Goal: Check status: Check status

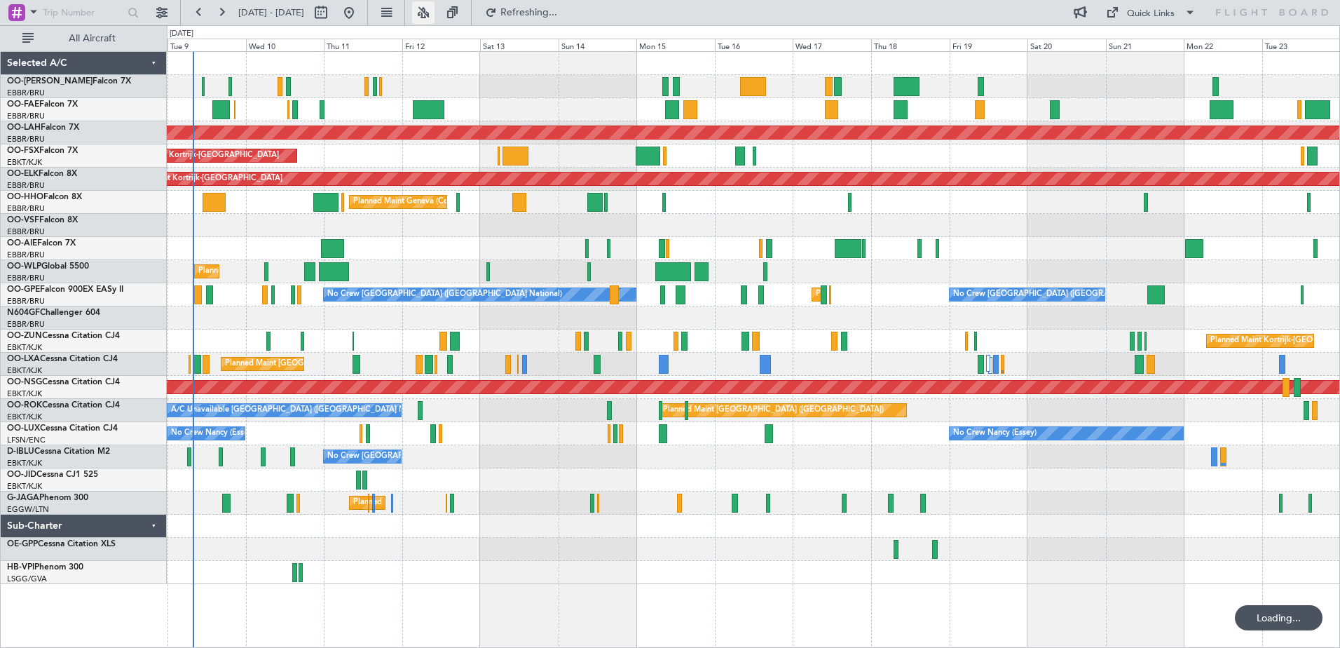
click at [435, 13] on button at bounding box center [423, 12] width 22 height 22
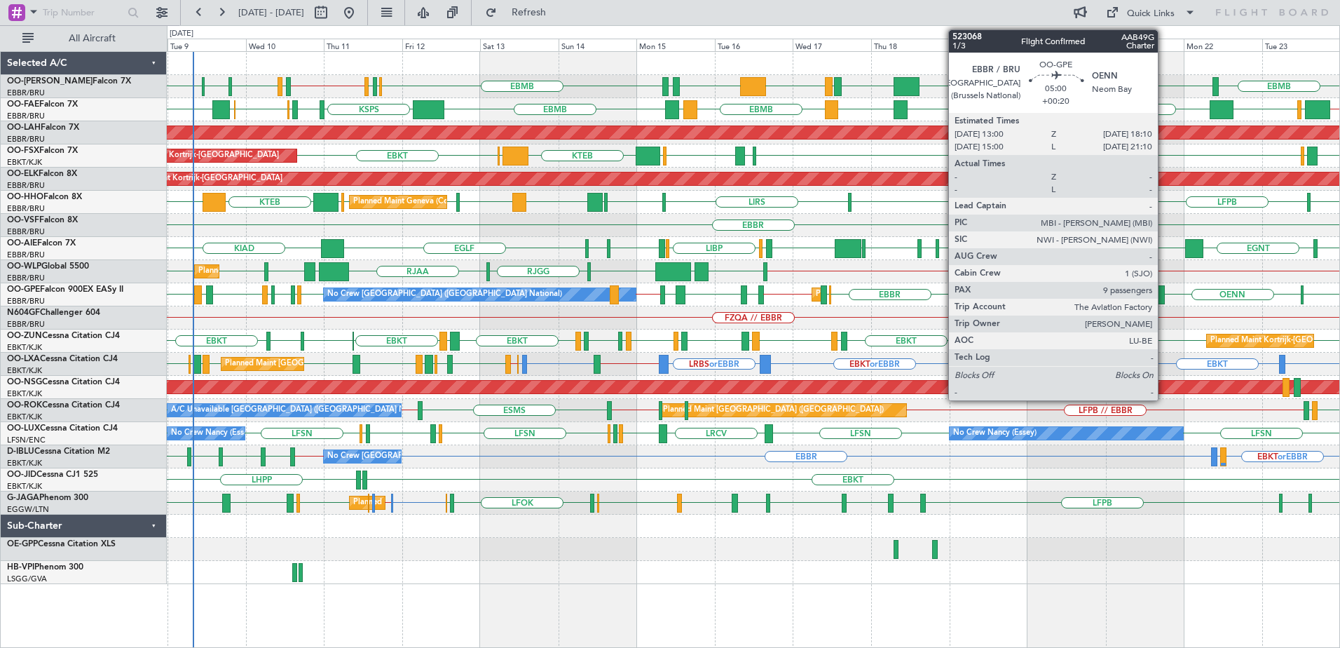
click at [1164, 294] on div at bounding box center [1156, 294] width 18 height 19
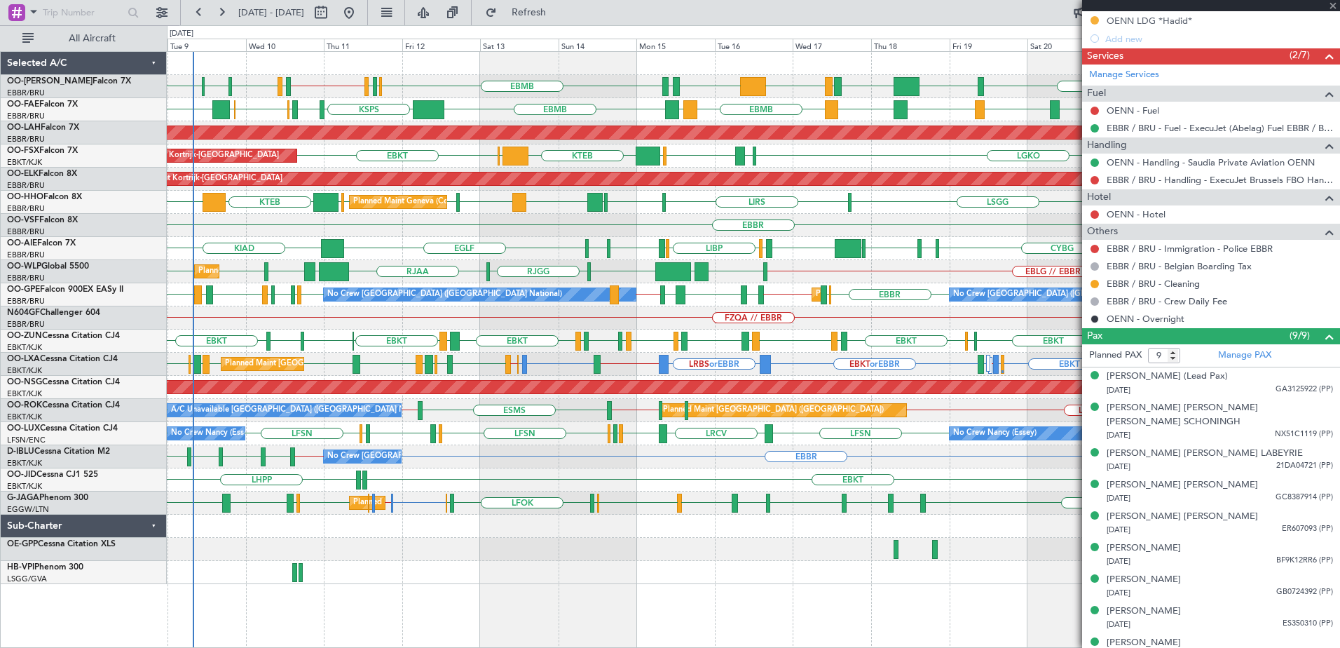
scroll to position [479, 0]
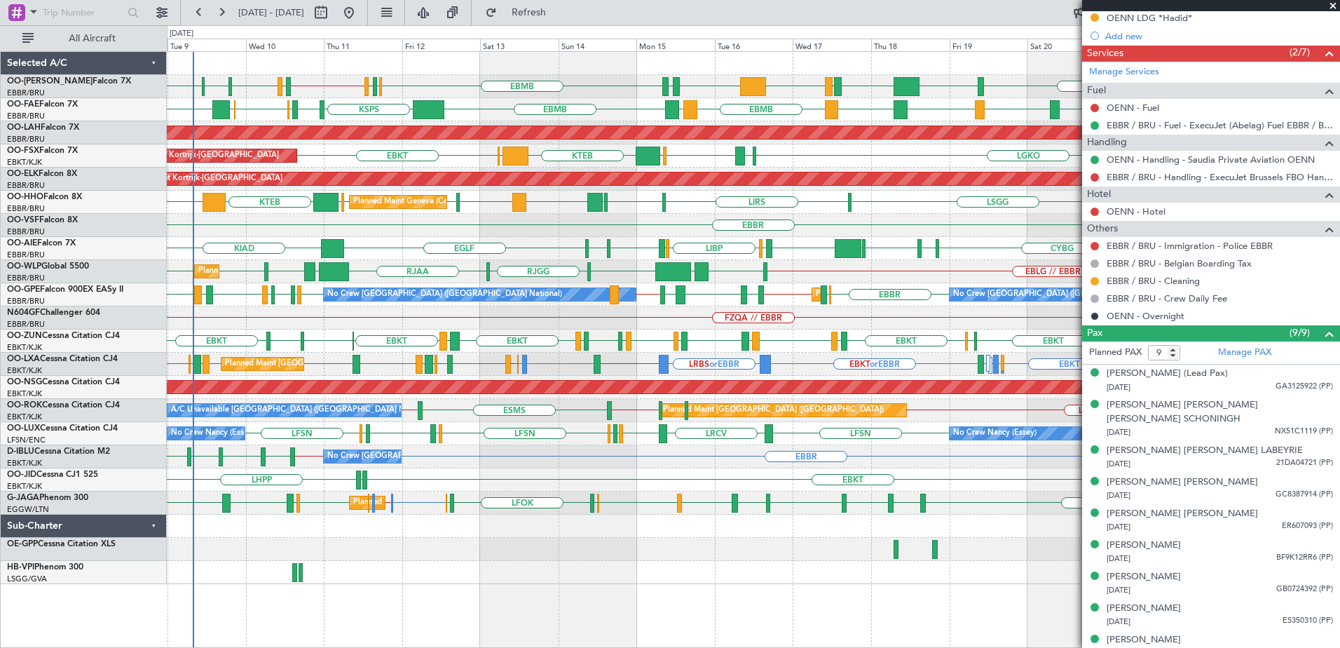
click at [1332, 5] on span at bounding box center [1333, 6] width 14 height 13
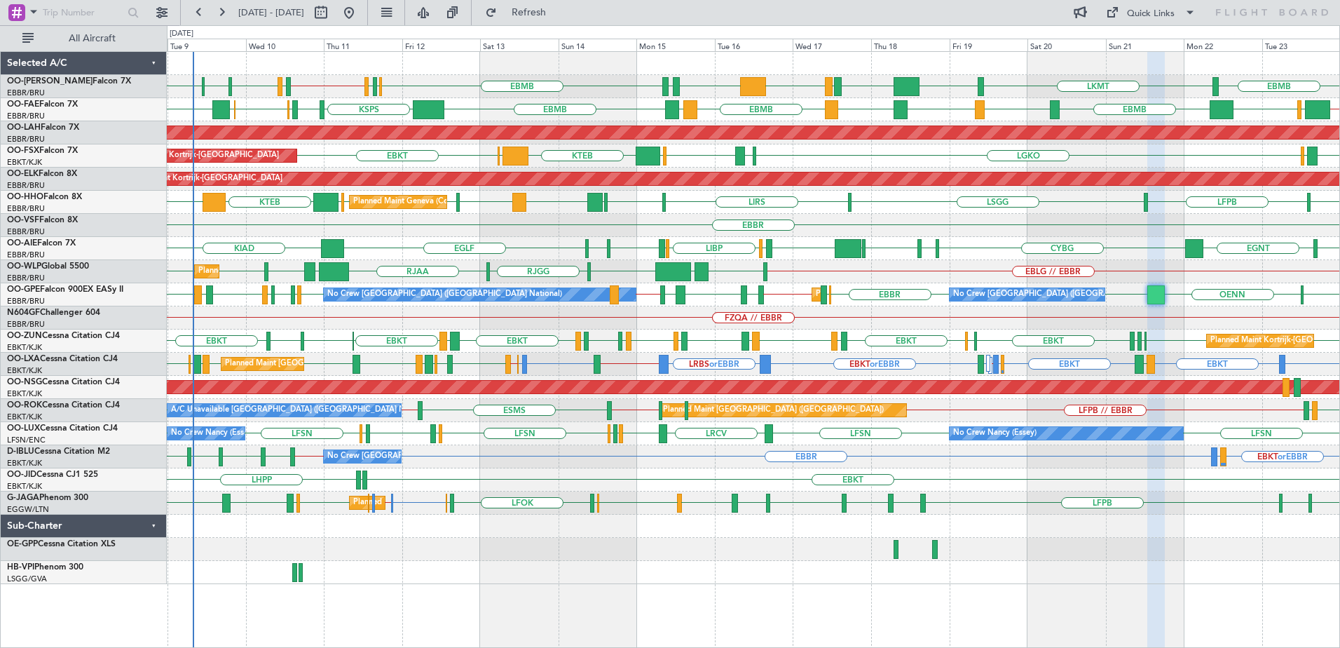
type input "0"
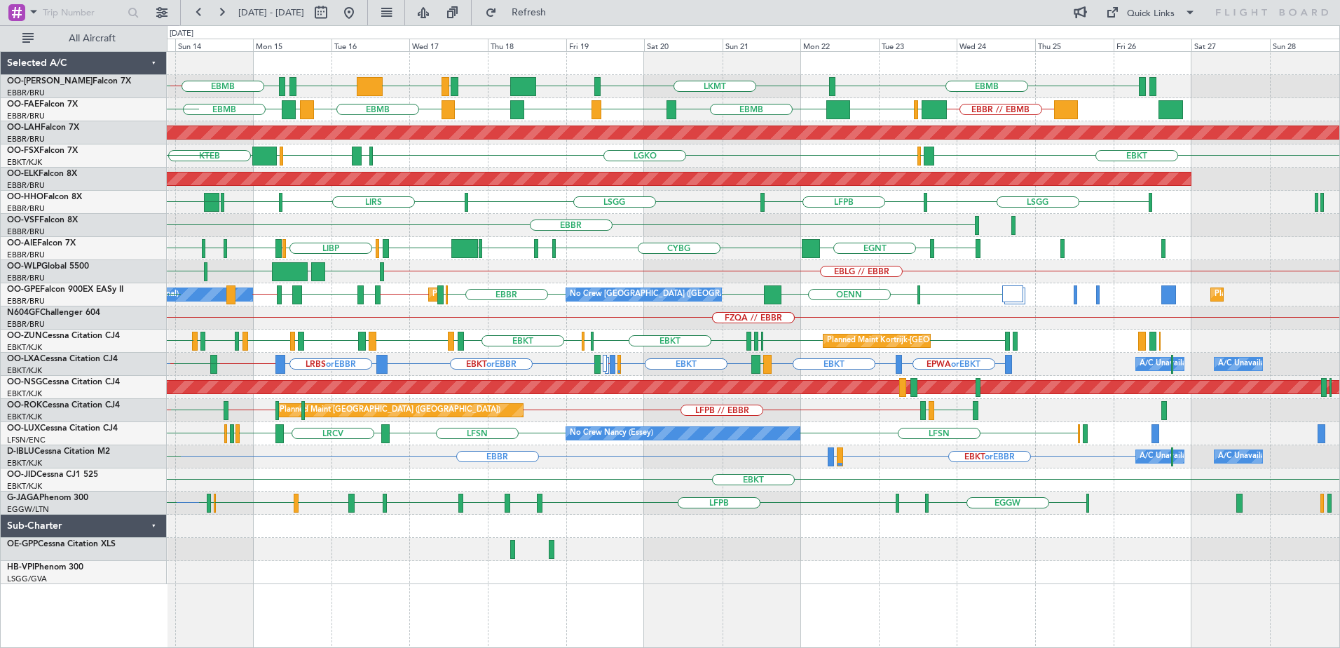
click at [798, 570] on div "EBMB [GEOGRAPHIC_DATA] EBMB LKMT EBMB FZAA FZQA FZAA EBMB EDDK EDDB EBBR // EBM…" at bounding box center [753, 318] width 1173 height 532
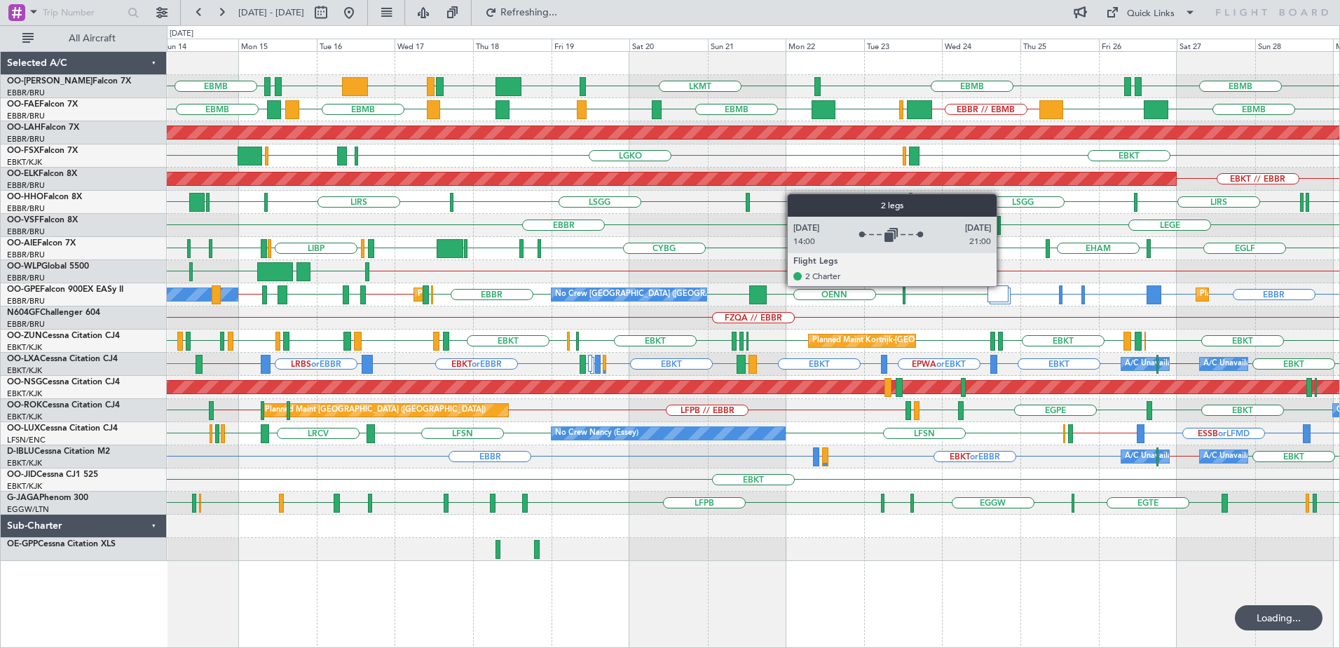
click at [1003, 285] on div at bounding box center [998, 293] width 21 height 17
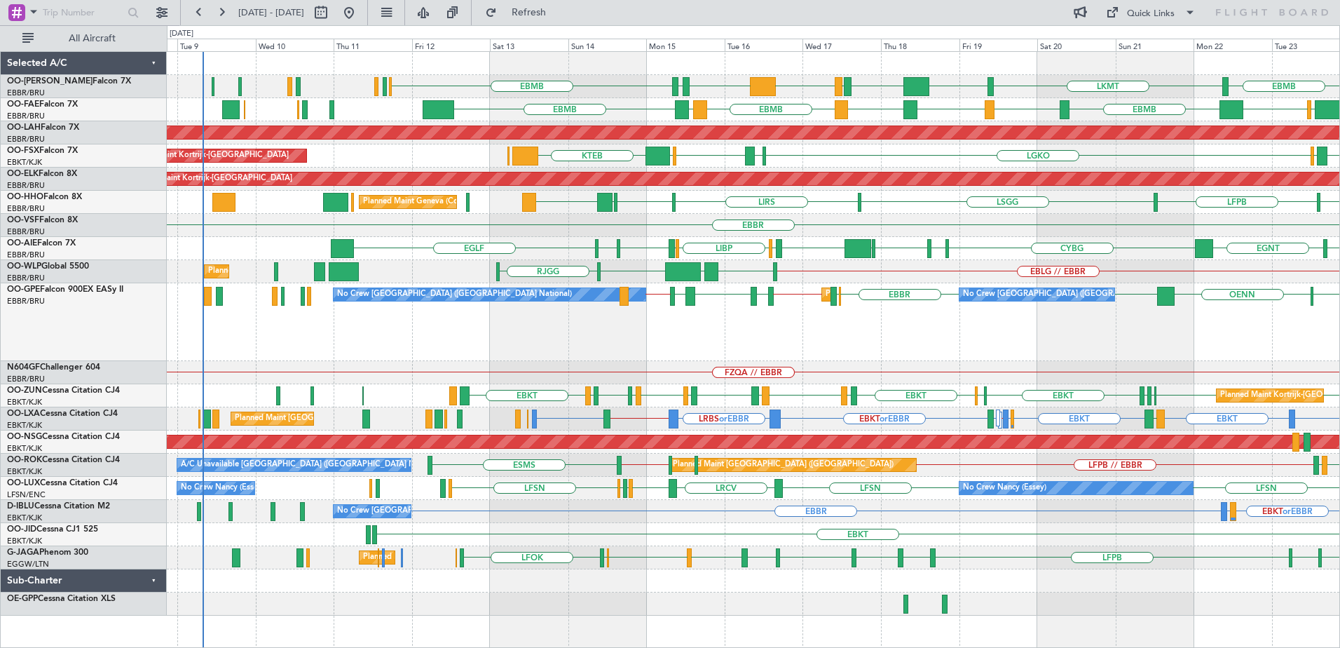
click at [934, 323] on div "LIRA LCLK EBBR // LGAV [GEOGRAPHIC_DATA] [GEOGRAPHIC_DATA] ELLX LEMD // EBBR LF…" at bounding box center [753, 322] width 1173 height 78
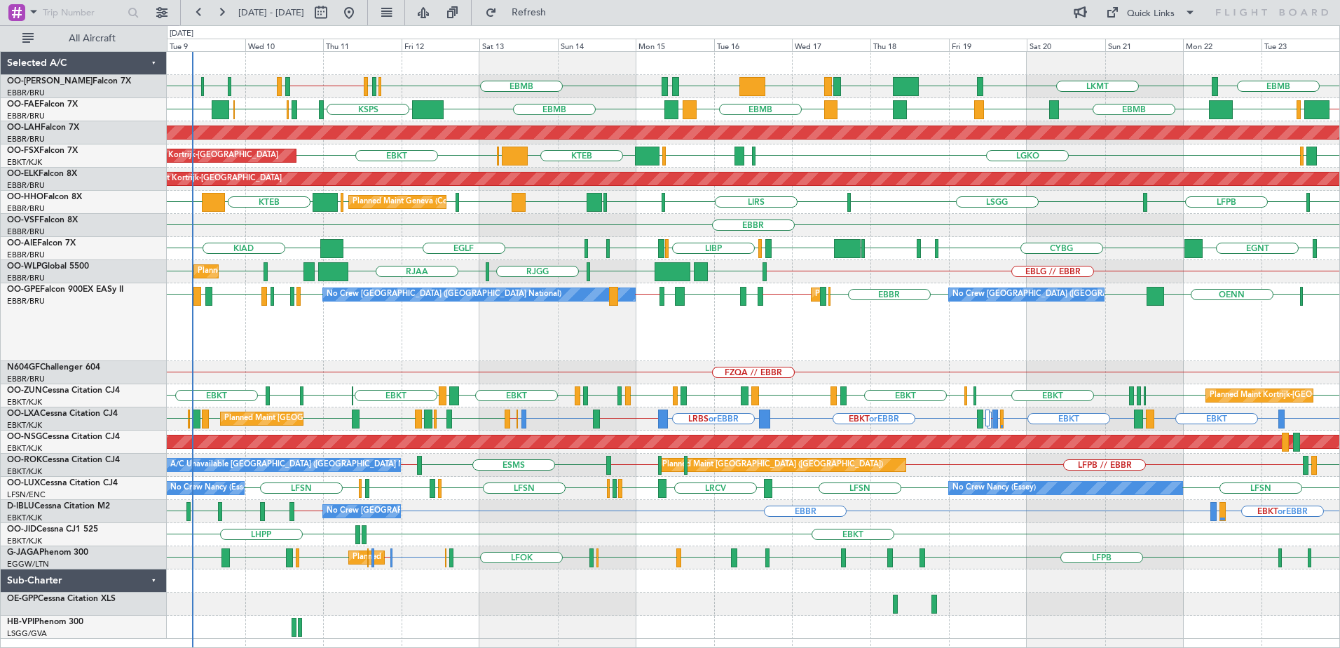
click at [714, 350] on div "No Crew [GEOGRAPHIC_DATA] ([GEOGRAPHIC_DATA] National) Planned Maint [GEOGRAPHI…" at bounding box center [753, 322] width 1173 height 78
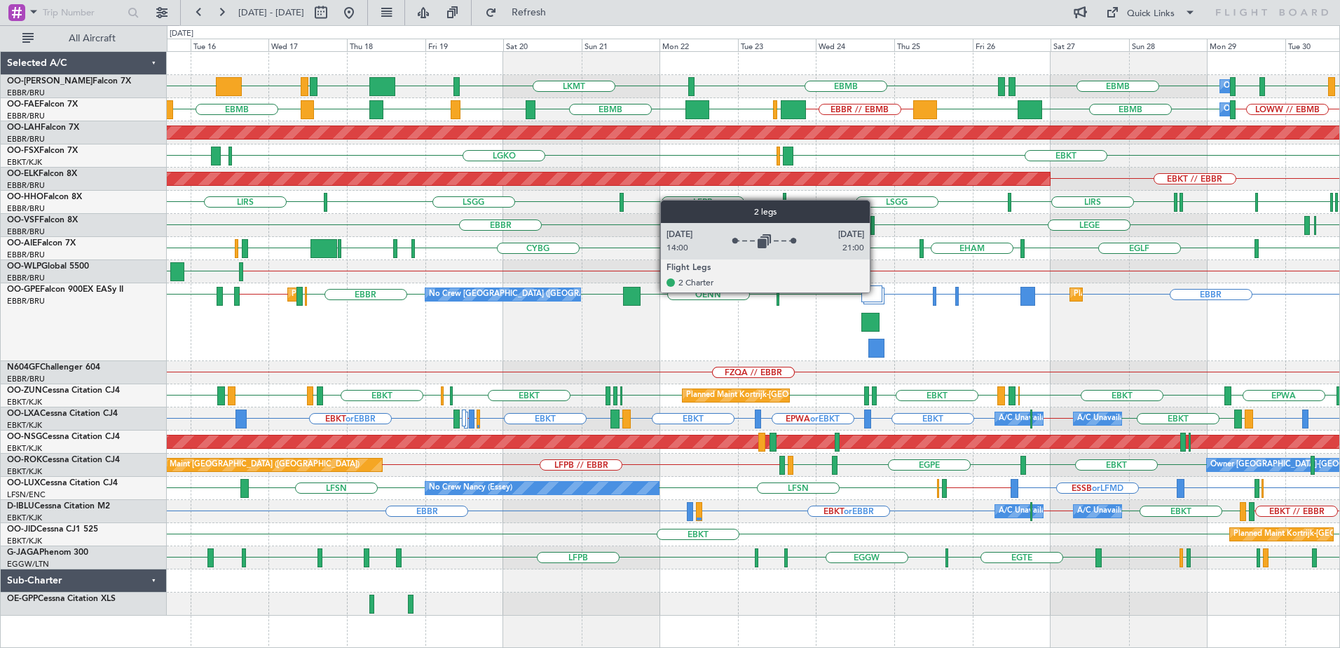
click at [876, 292] on div at bounding box center [871, 293] width 21 height 17
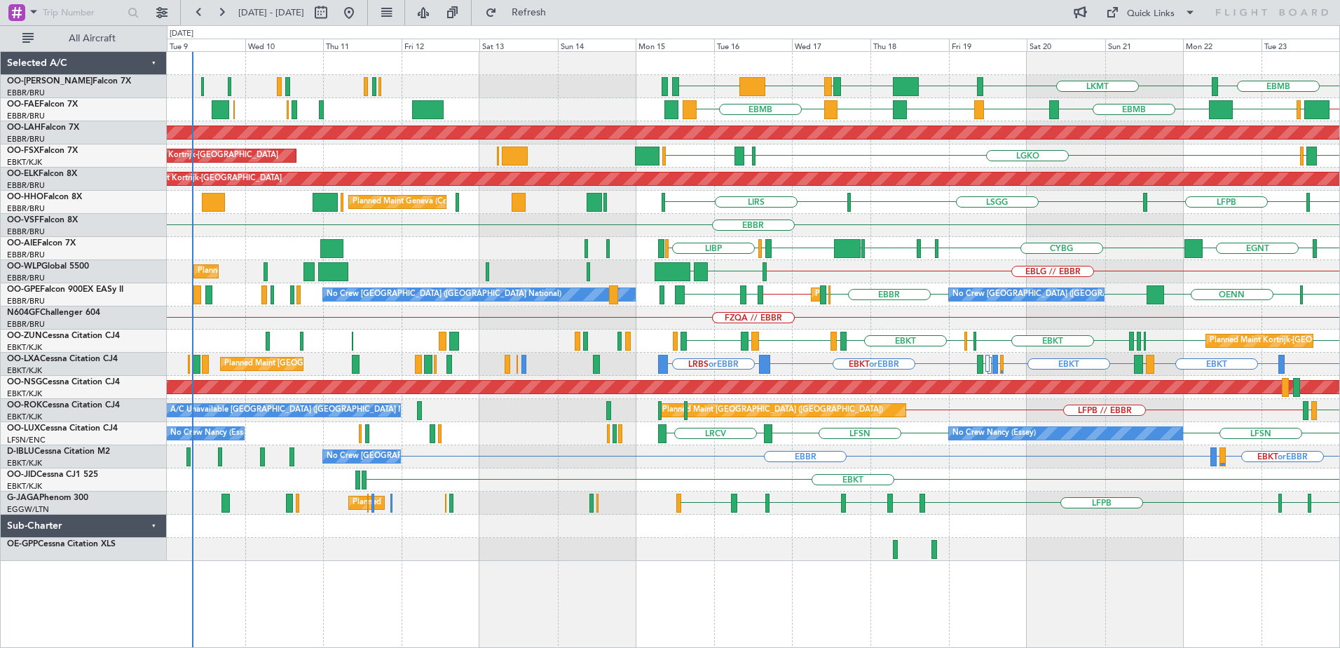
click at [979, 332] on div "EBMB LKMT EBMB FZAA FZQA FZAA EBMB [GEOGRAPHIC_DATA] EBMB EBMB EBMB BIKF EBMB […" at bounding box center [753, 306] width 1173 height 509
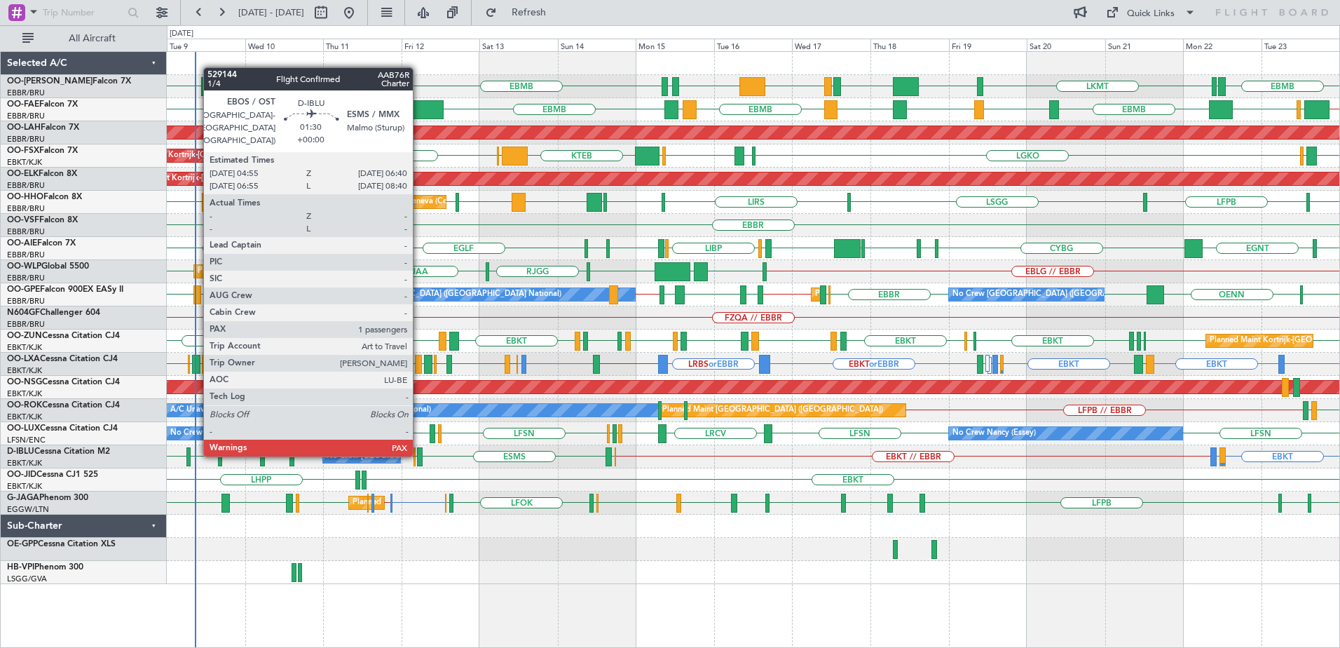
click at [419, 454] on div at bounding box center [420, 456] width 6 height 19
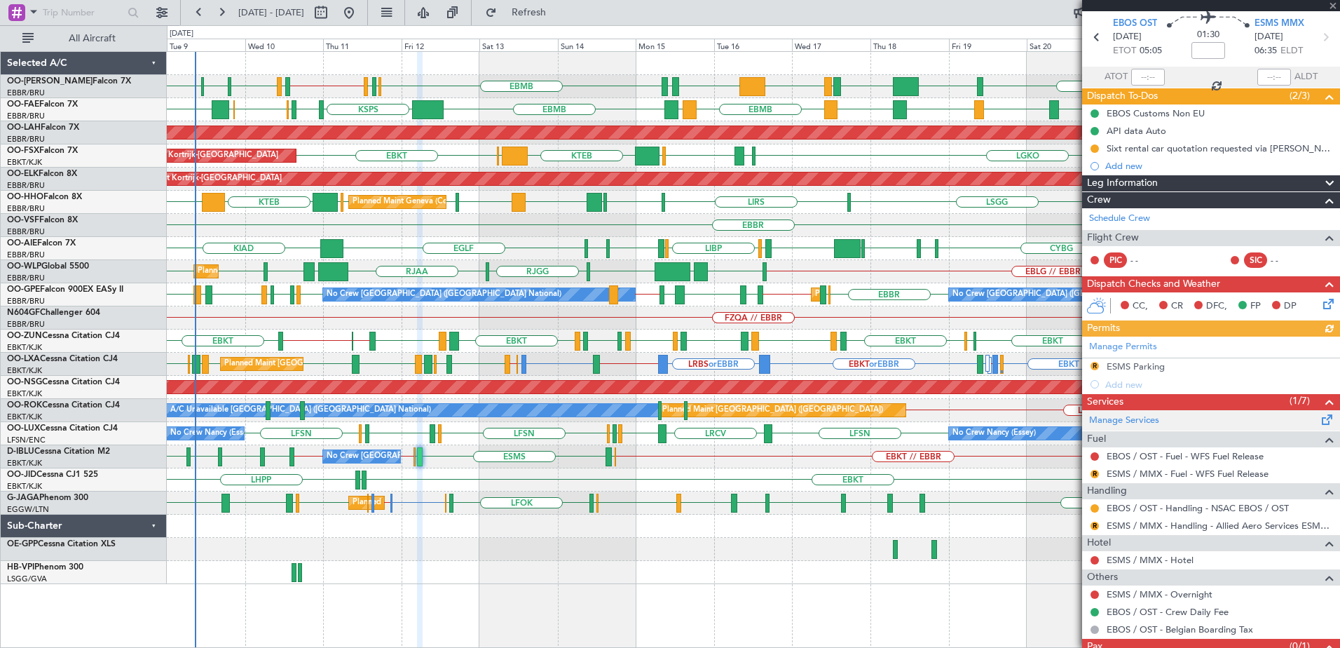
scroll to position [97, 0]
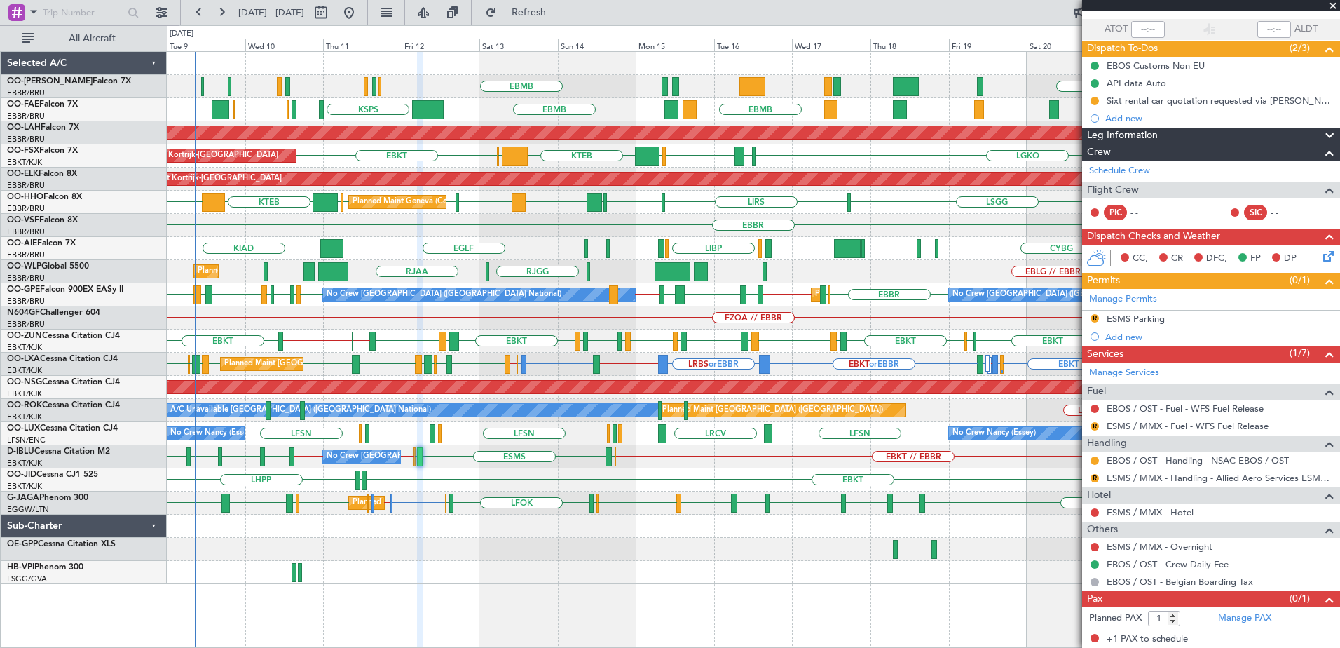
click at [1335, 5] on span at bounding box center [1333, 6] width 14 height 13
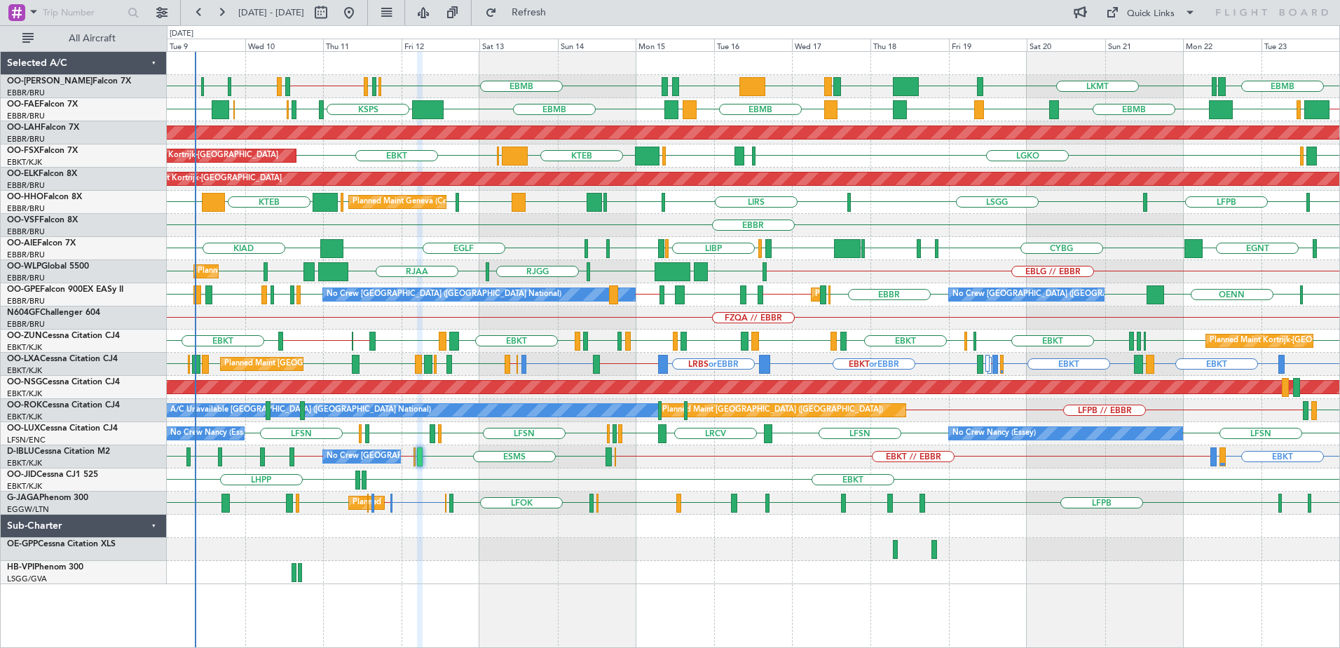
type input "0"
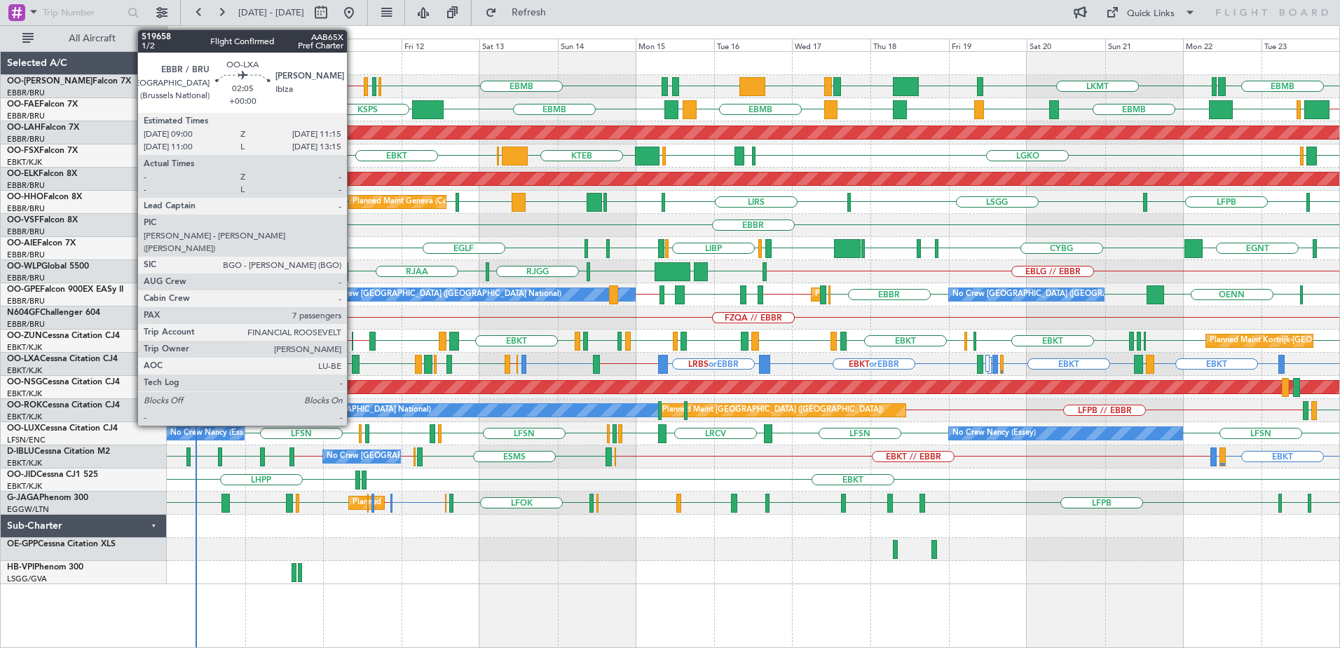
click at [353, 362] on div at bounding box center [356, 364] width 8 height 19
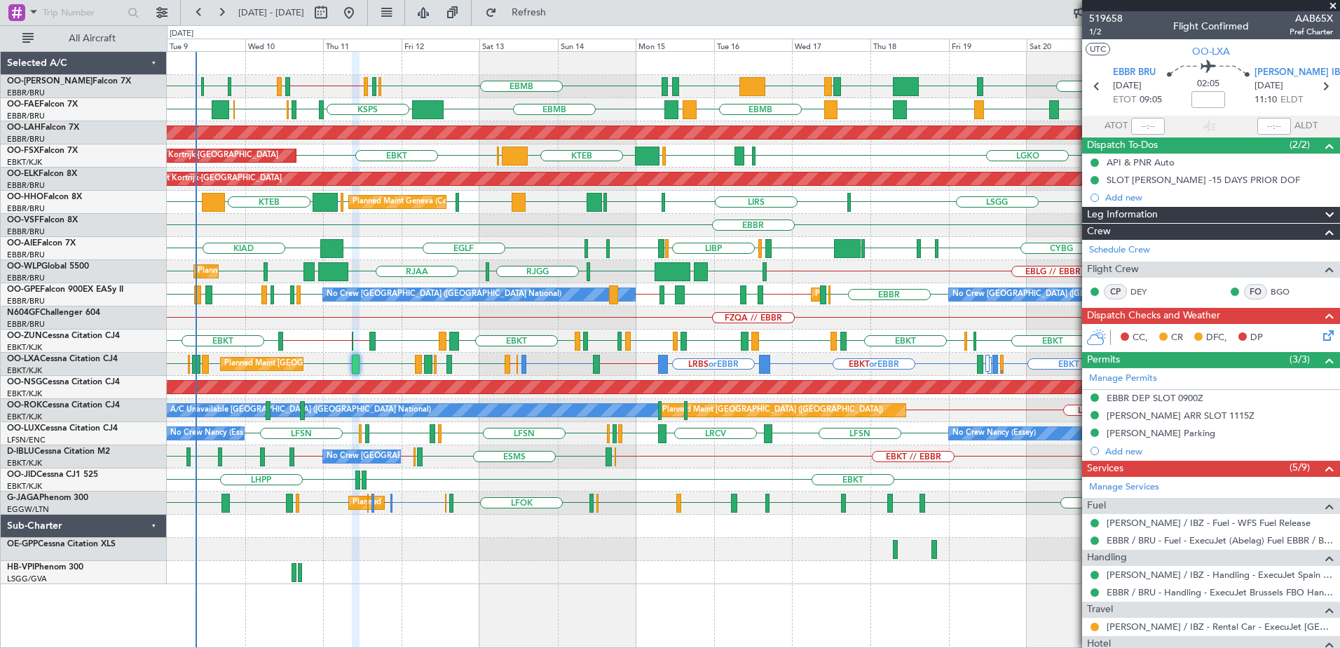
click at [1333, 5] on span at bounding box center [1333, 6] width 14 height 13
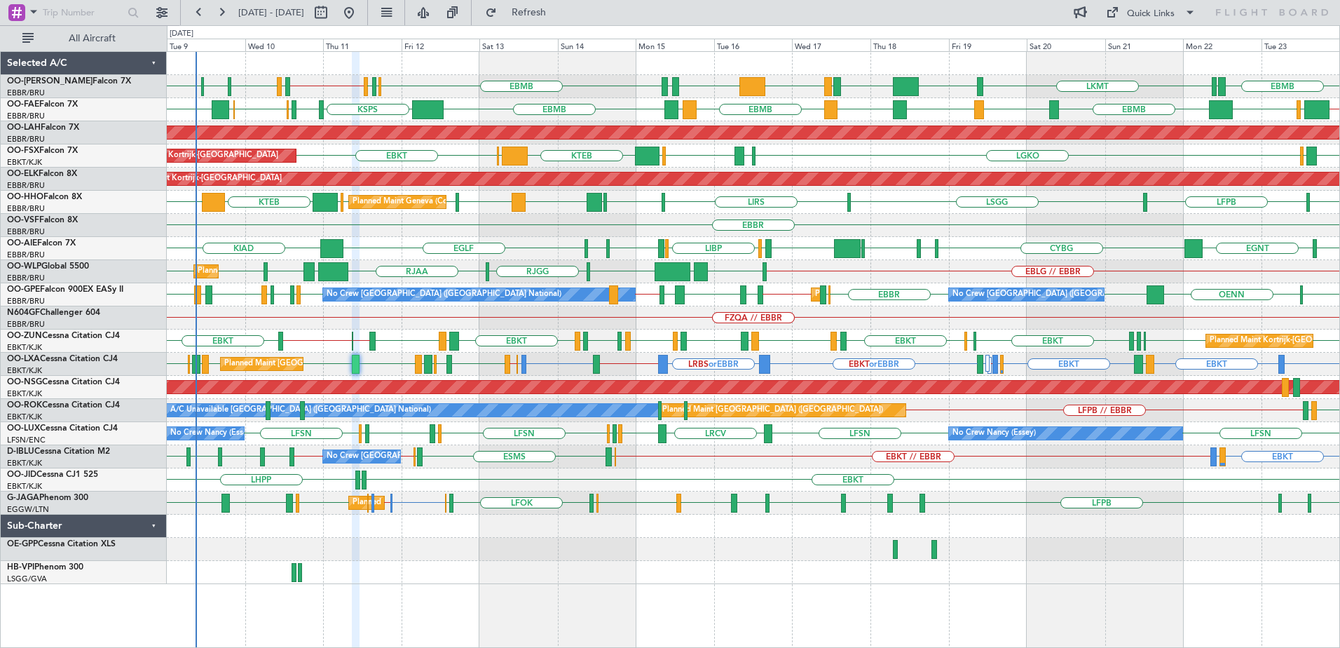
type input "0"
